Goal: Check status: Check status

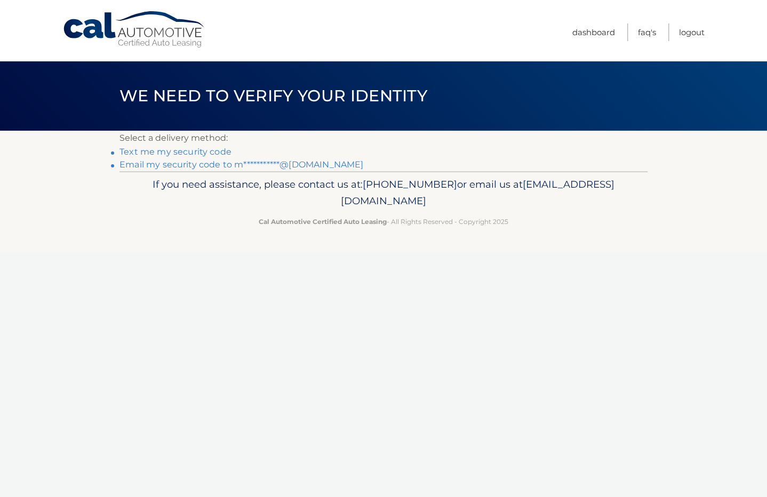
click at [217, 152] on link "Text me my security code" at bounding box center [175, 152] width 112 height 10
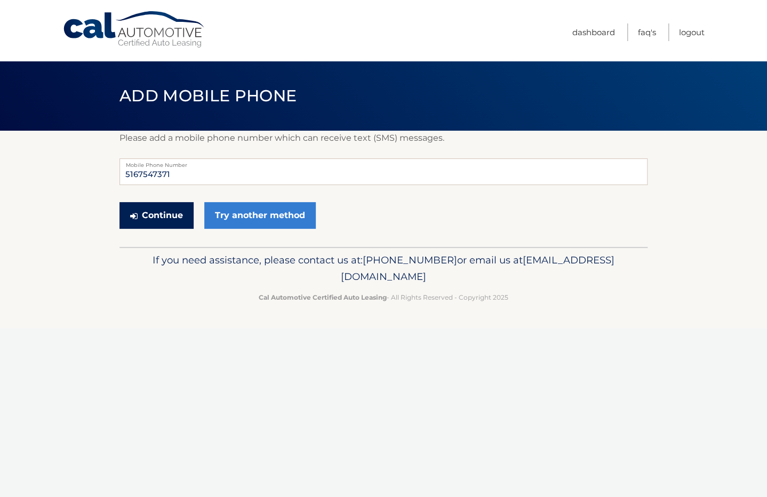
click at [179, 217] on button "Continue" at bounding box center [156, 215] width 74 height 27
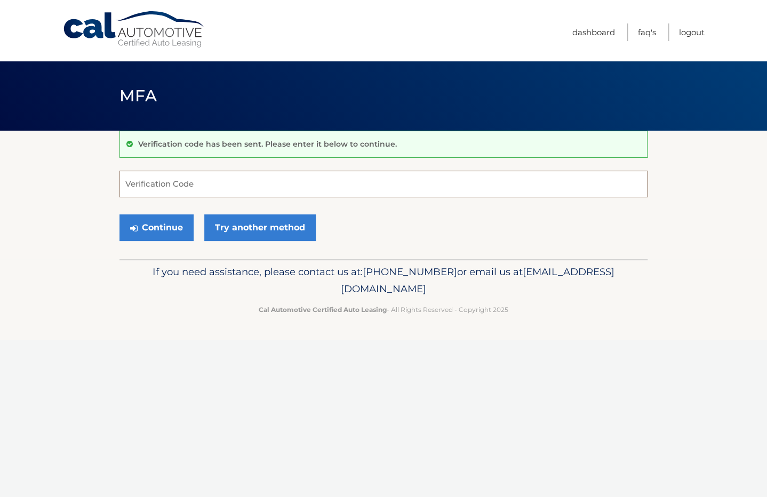
click at [203, 195] on input "Verification Code" at bounding box center [383, 184] width 528 height 27
type input "405200"
click at [119, 214] on button "Continue" at bounding box center [156, 227] width 74 height 27
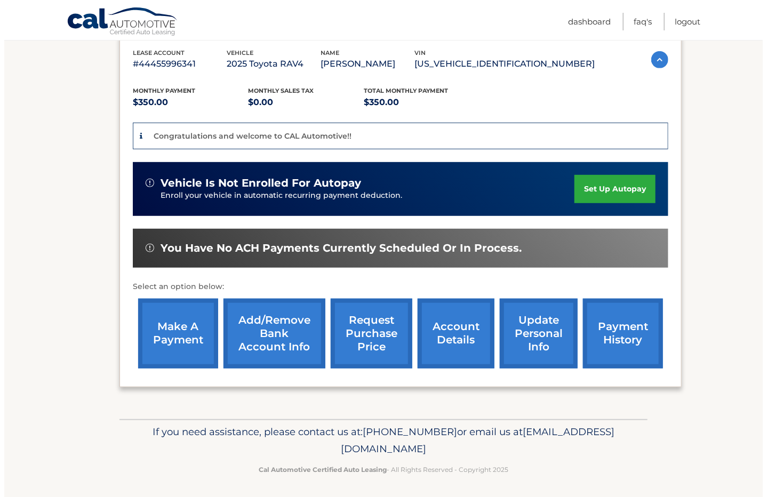
scroll to position [187, 0]
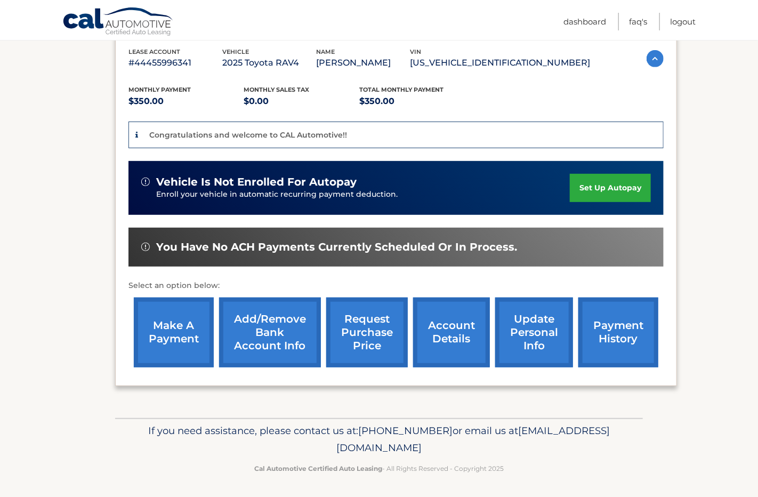
click at [375, 328] on link "request purchase price" at bounding box center [367, 332] width 82 height 70
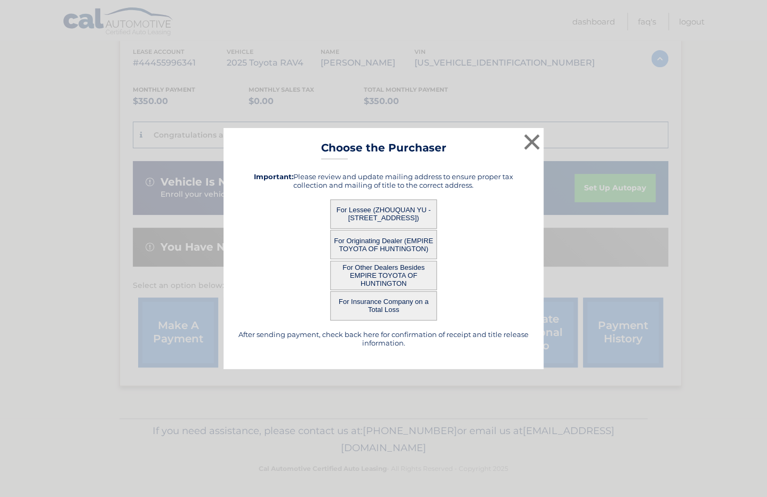
click at [403, 214] on button "For Lessee (ZHOUQUAN YU - [STREET_ADDRESS])" at bounding box center [383, 213] width 107 height 29
click at [369, 241] on button "For Originating Dealer (EMPIRE TOYOTA OF HUNTINGTON)" at bounding box center [383, 244] width 107 height 29
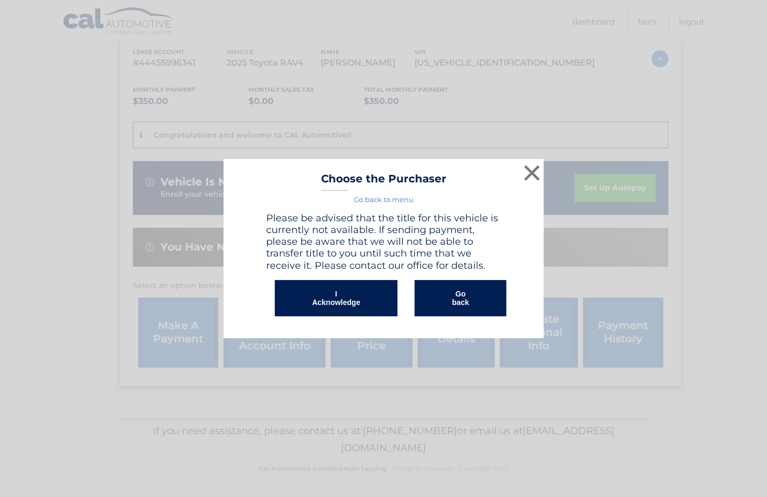
click at [363, 302] on button "I Acknowledge" at bounding box center [336, 298] width 123 height 36
